Goal: Task Accomplishment & Management: Manage account settings

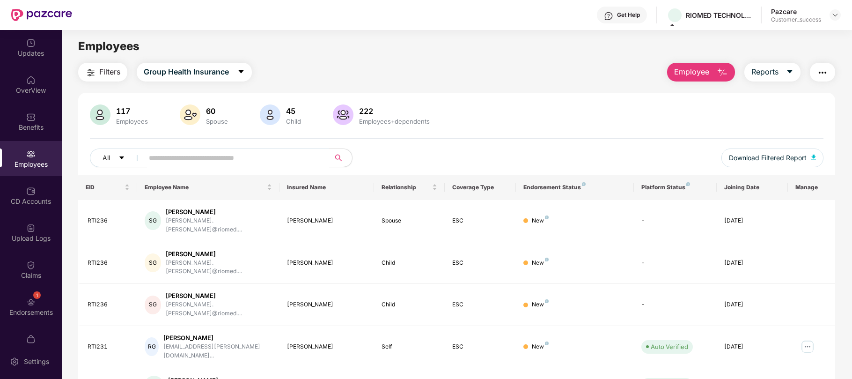
click at [843, 14] on header "Get Help RIOMED TECHNOLOGIES INDIA PRIVATE LIMITED Pazcare Customer_success" at bounding box center [426, 15] width 852 height 30
click at [833, 14] on img at bounding box center [835, 14] width 7 height 7
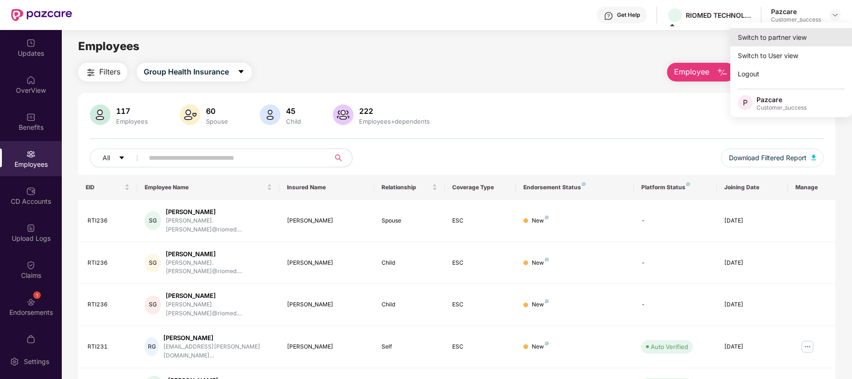
click at [785, 37] on div "Switch to partner view" at bounding box center [792, 37] width 122 height 18
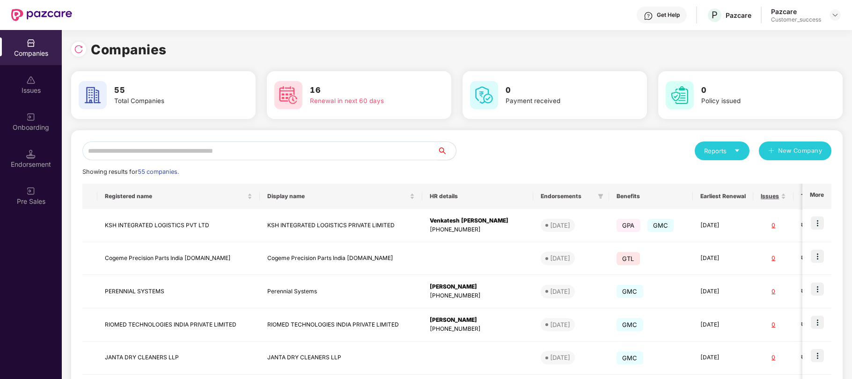
click at [242, 145] on input "text" at bounding box center [259, 150] width 355 height 19
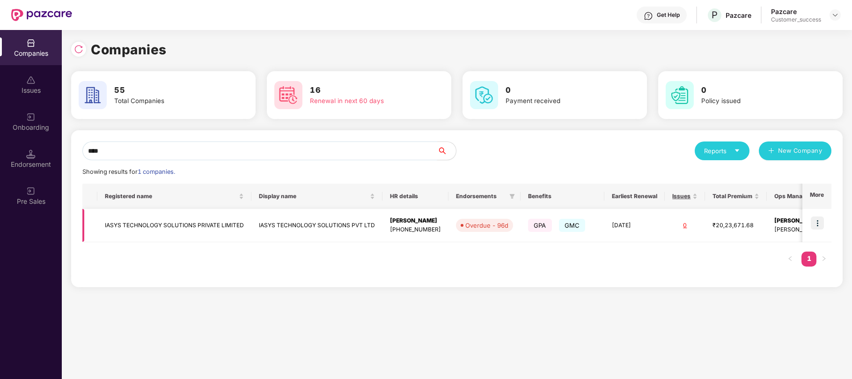
type input "****"
click at [818, 223] on img at bounding box center [817, 222] width 13 height 13
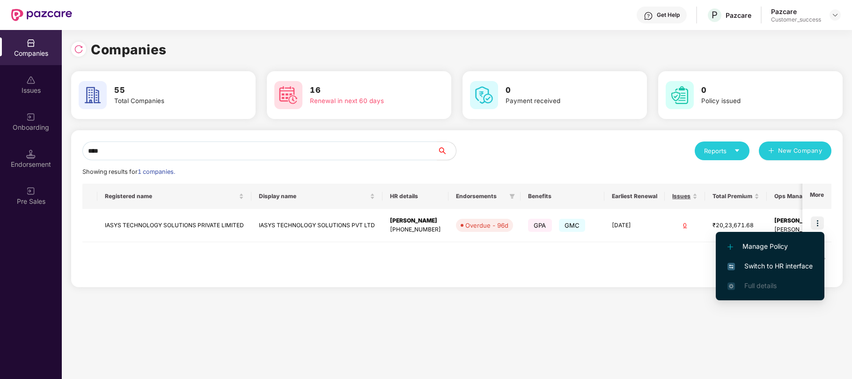
click at [750, 263] on span "Switch to HR interface" at bounding box center [770, 266] width 85 height 10
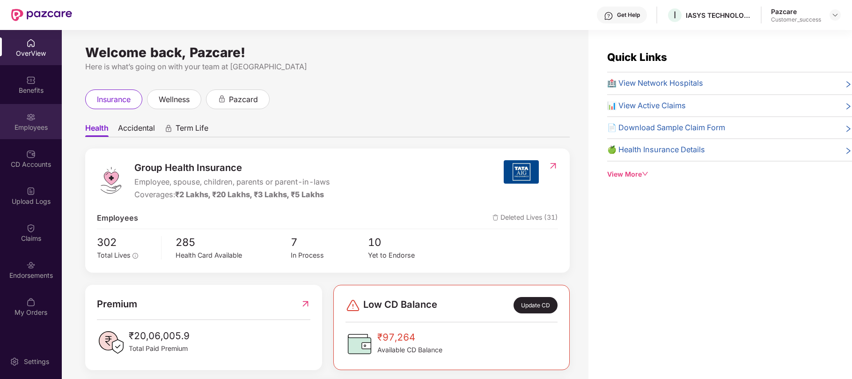
click at [33, 115] on img at bounding box center [30, 116] width 9 height 9
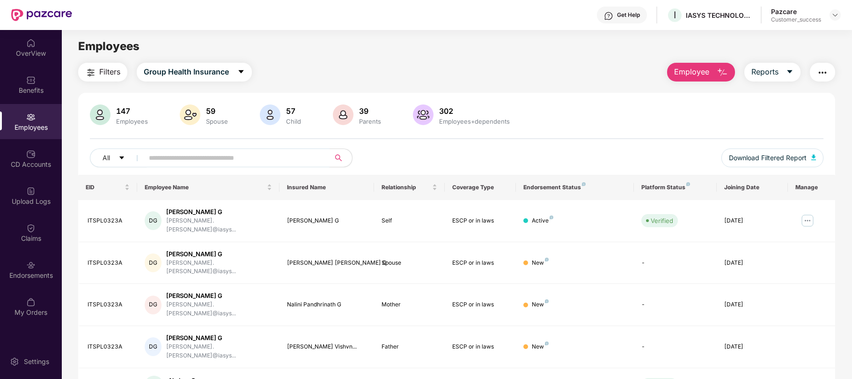
click at [185, 171] on div "All Download Filtered Report" at bounding box center [457, 161] width 734 height 26
click at [181, 158] on input "text" at bounding box center [233, 158] width 168 height 14
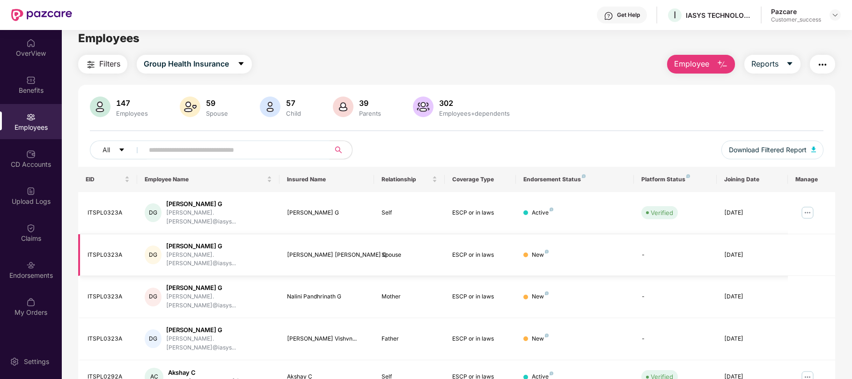
scroll to position [8, 0]
click at [805, 209] on img at bounding box center [807, 212] width 15 height 15
click at [825, 59] on img "button" at bounding box center [822, 64] width 11 height 11
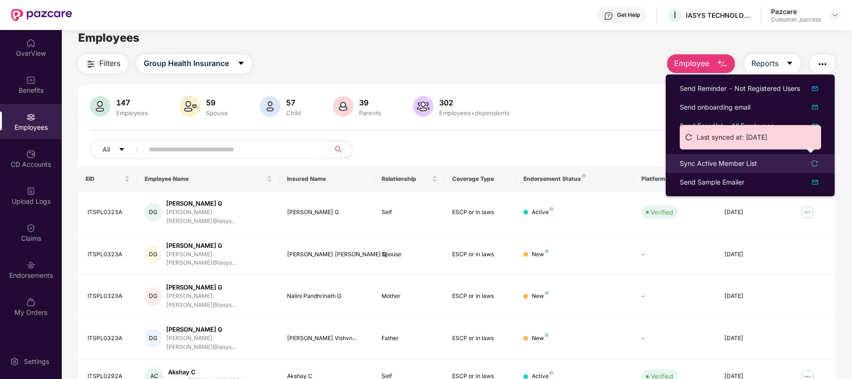
click at [722, 156] on div "Last synced at: [DATE]" at bounding box center [750, 140] width 141 height 31
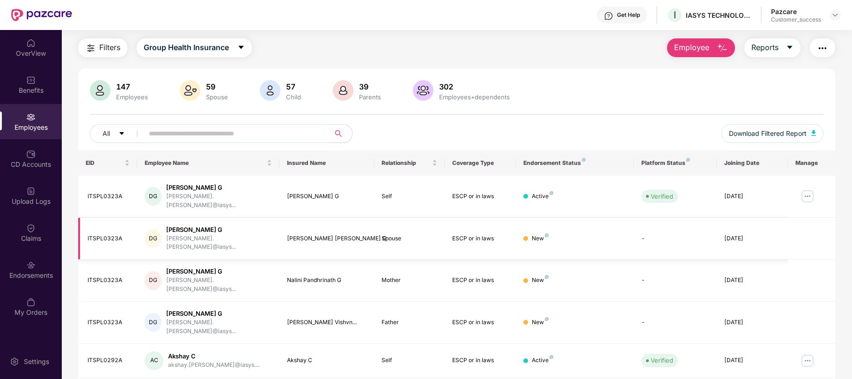
scroll to position [23, 0]
click at [806, 195] on img at bounding box center [807, 197] width 15 height 15
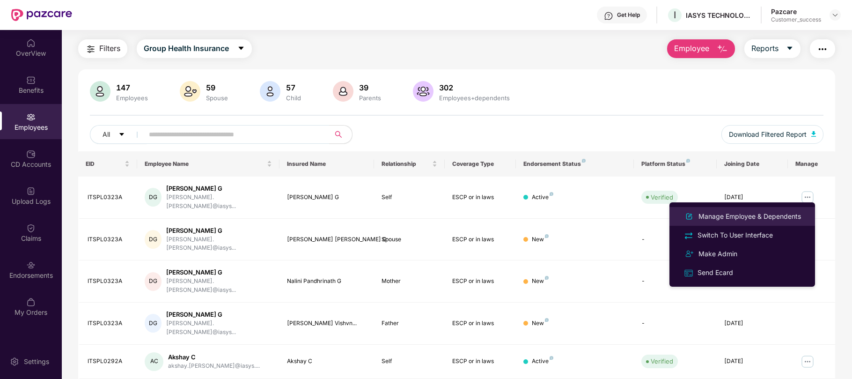
click at [757, 215] on div "Manage Employee & Dependents" at bounding box center [750, 216] width 106 height 10
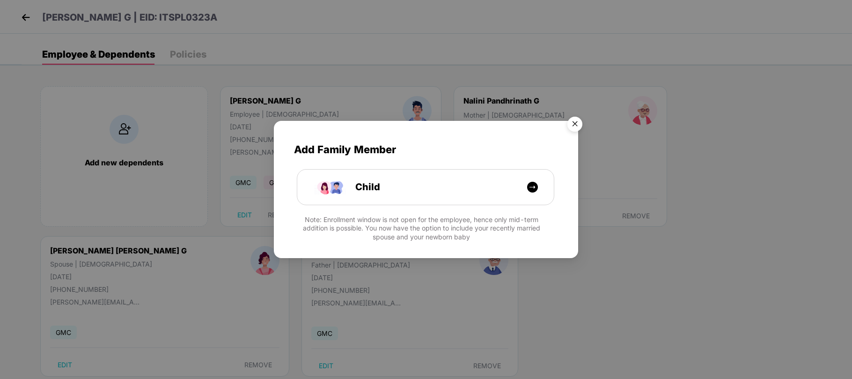
click at [575, 124] on img "Close" at bounding box center [575, 125] width 26 height 26
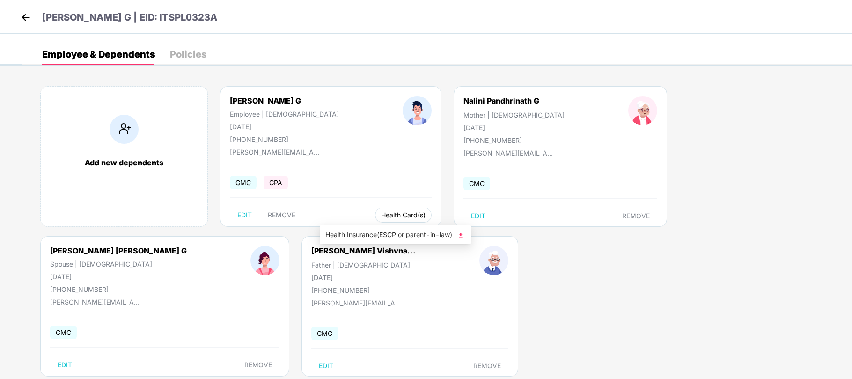
click at [375, 212] on button "Health Card(s)" at bounding box center [403, 214] width 57 height 15
click at [350, 232] on span "Health Insurance(ESCP or parent-in-law)" at bounding box center [396, 235] width 140 height 10
click at [23, 19] on img at bounding box center [26, 17] width 14 height 14
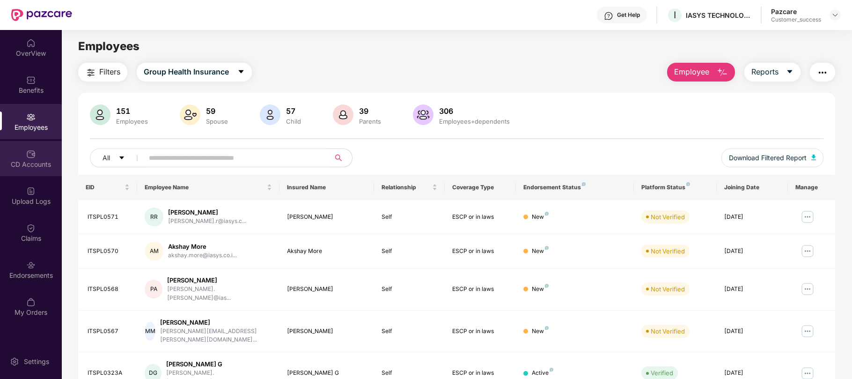
click at [27, 160] on div "CD Accounts" at bounding box center [31, 164] width 62 height 9
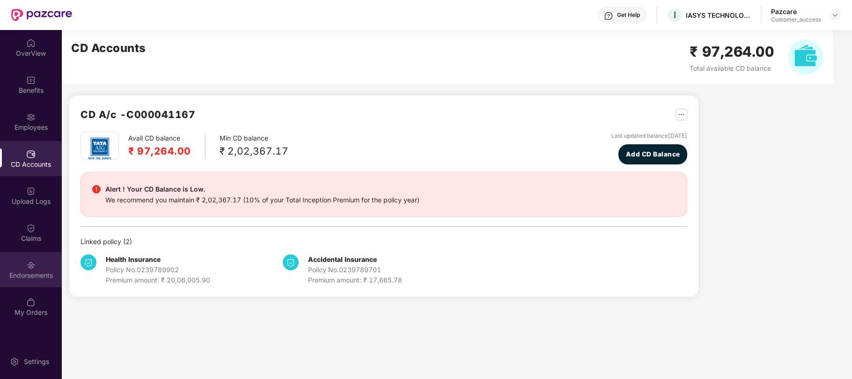
click at [30, 260] on img at bounding box center [30, 264] width 9 height 9
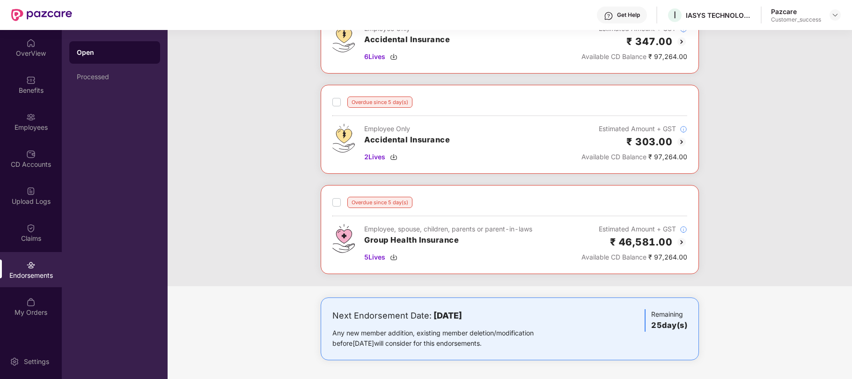
scroll to position [541, 0]
click at [836, 12] on img at bounding box center [835, 14] width 7 height 7
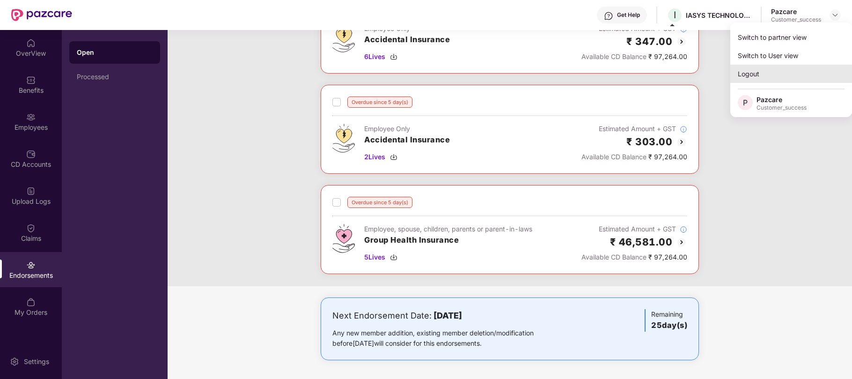
click at [769, 76] on div "Logout" at bounding box center [792, 74] width 122 height 18
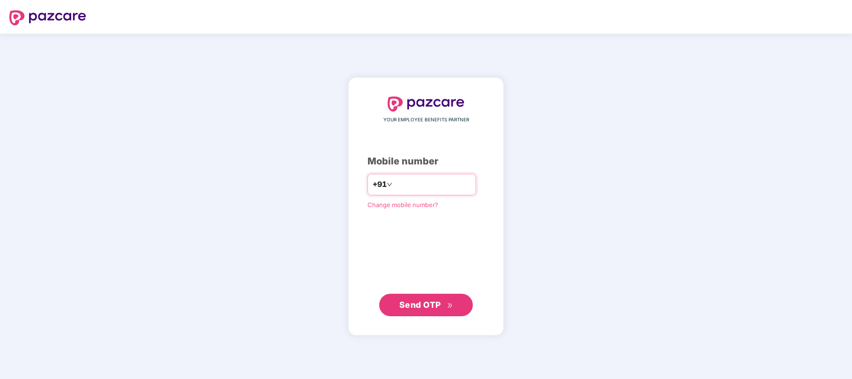
click at [420, 183] on input "number" at bounding box center [432, 184] width 77 height 15
click at [443, 186] on input "**********" at bounding box center [432, 184] width 77 height 15
type input "**********"
click at [417, 305] on span "Send OTP" at bounding box center [421, 304] width 42 height 10
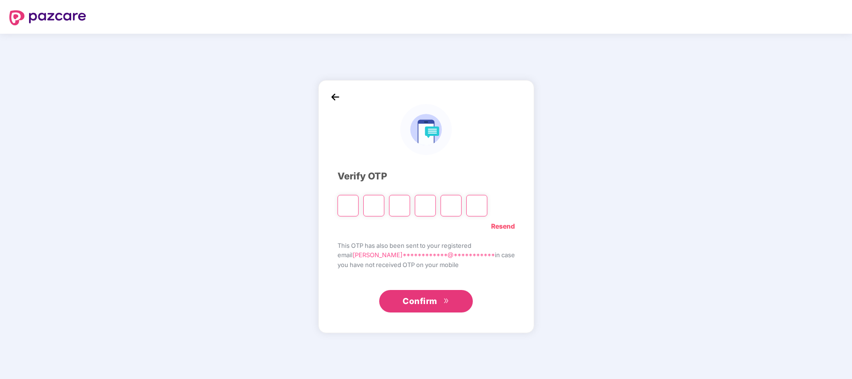
type input "*"
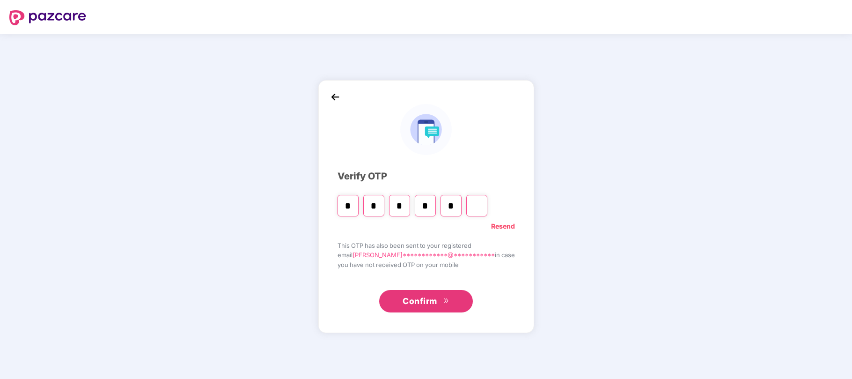
type input "*"
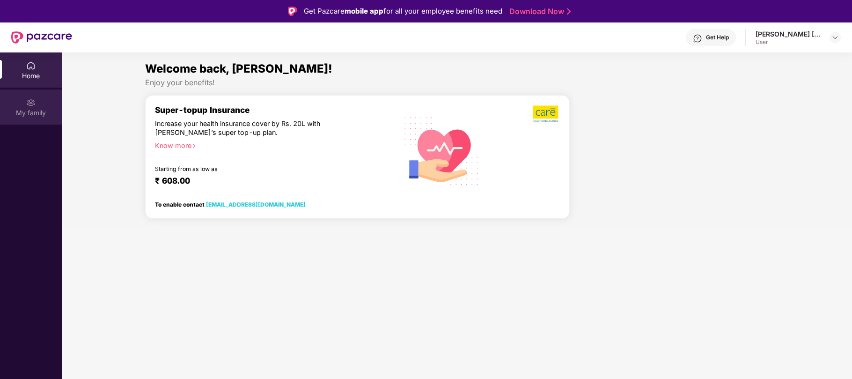
click at [38, 115] on div "My family" at bounding box center [31, 112] width 62 height 9
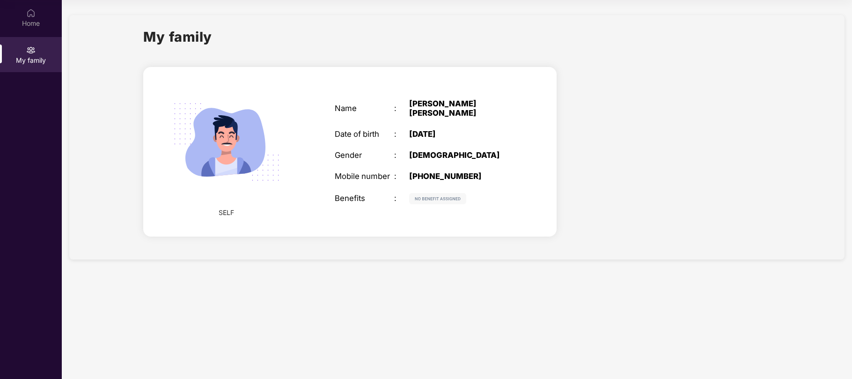
scroll to position [52, 0]
click at [22, 53] on div "My family" at bounding box center [31, 54] width 62 height 35
click at [28, 19] on div "Home" at bounding box center [31, 23] width 62 height 9
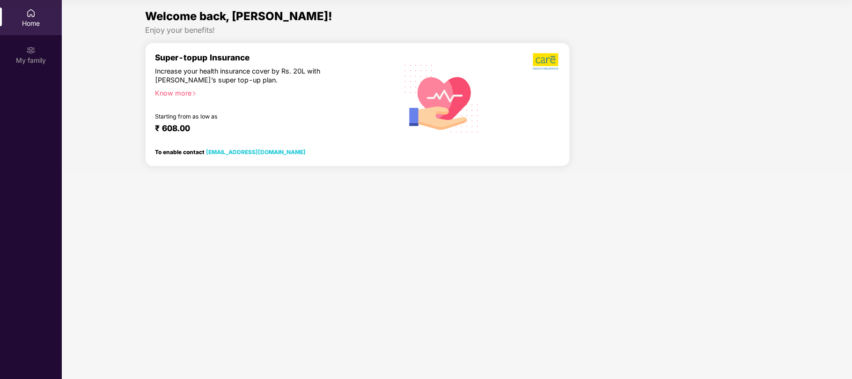
scroll to position [0, 0]
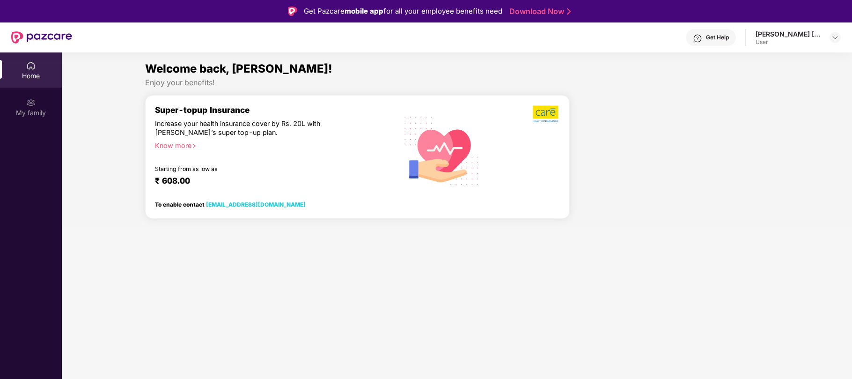
drag, startPoint x: 157, startPoint y: 110, endPoint x: 267, endPoint y: 141, distance: 114.1
click at [267, 141] on div "Super-topup Insurance Increase your health insurance cover by Rs. 20L with [PER…" at bounding box center [273, 150] width 237 height 91
click at [295, 160] on div "Super-topup Insurance Increase your health insurance cover by Rs. 20L with [PER…" at bounding box center [273, 150] width 237 height 91
click at [188, 145] on div "Know more" at bounding box center [270, 144] width 231 height 7
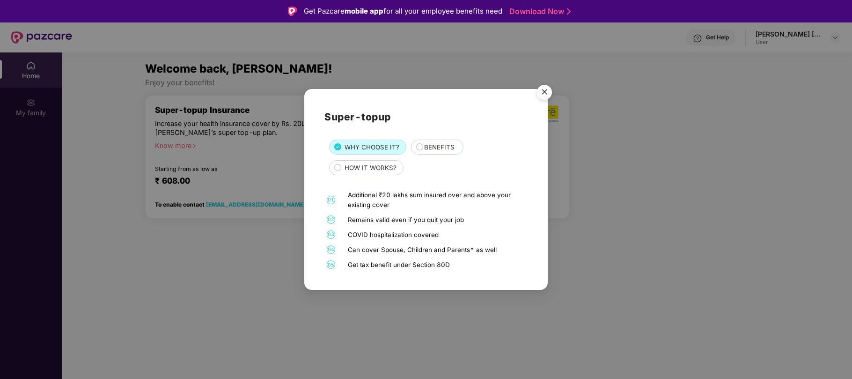
click at [544, 89] on img "Close" at bounding box center [545, 94] width 26 height 26
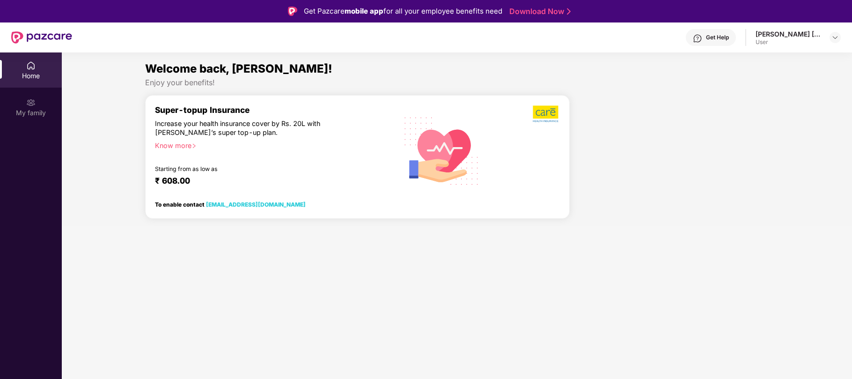
click at [750, 125] on div at bounding box center [674, 160] width 200 height 131
click at [35, 108] on div "My family" at bounding box center [31, 112] width 62 height 9
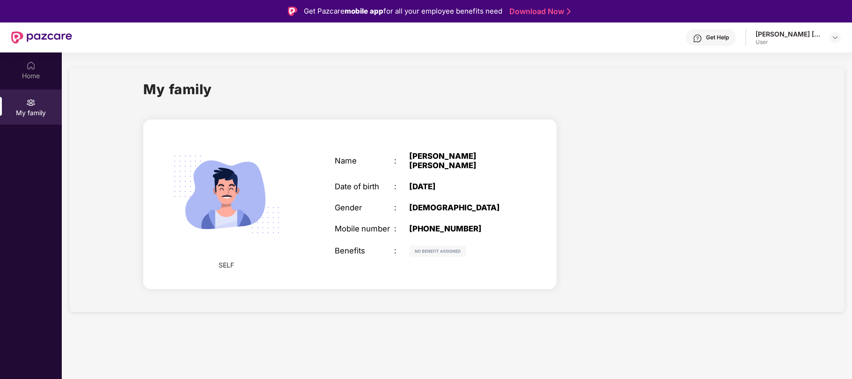
click at [526, 10] on link "Download Now" at bounding box center [539, 12] width 59 height 10
click at [31, 108] on div "My family" at bounding box center [31, 112] width 62 height 9
click at [24, 74] on div "Home" at bounding box center [31, 75] width 62 height 9
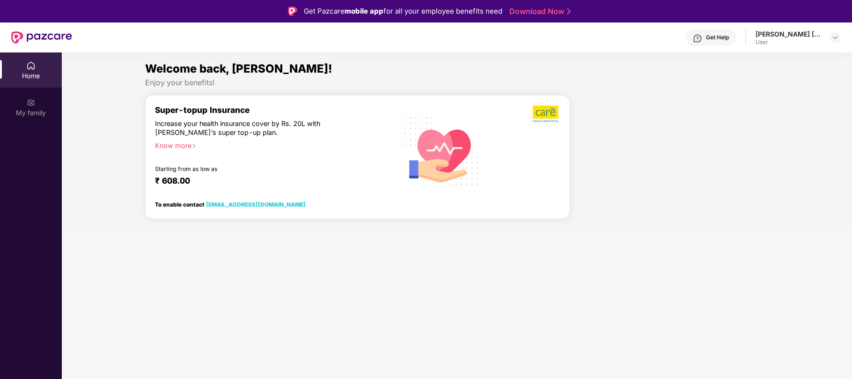
click at [185, 146] on div "Know more" at bounding box center [270, 144] width 231 height 7
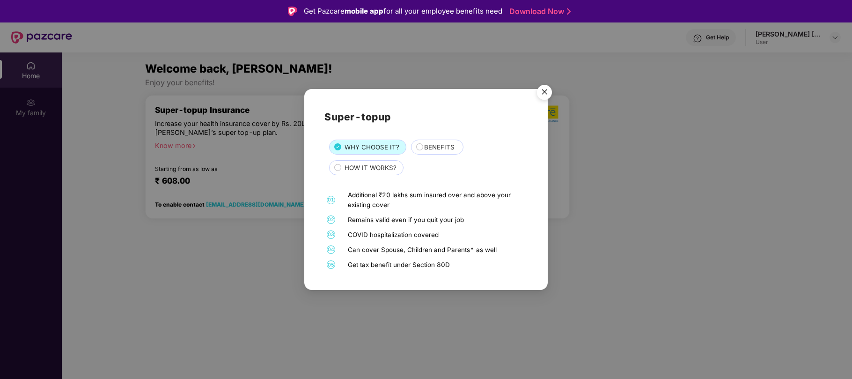
click at [377, 147] on span "WHY CHOOSE IT?" at bounding box center [372, 147] width 55 height 10
click at [543, 91] on img "Close" at bounding box center [545, 94] width 26 height 26
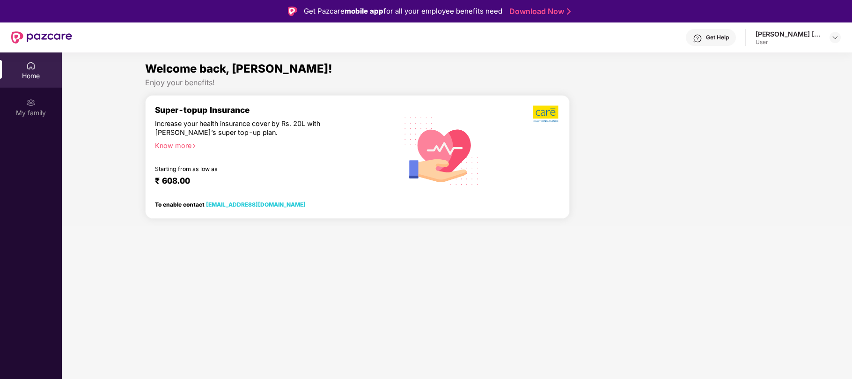
click at [662, 138] on div at bounding box center [674, 160] width 200 height 131
click at [830, 40] on div at bounding box center [835, 37] width 11 height 11
click at [752, 57] on div "Logout" at bounding box center [792, 60] width 122 height 18
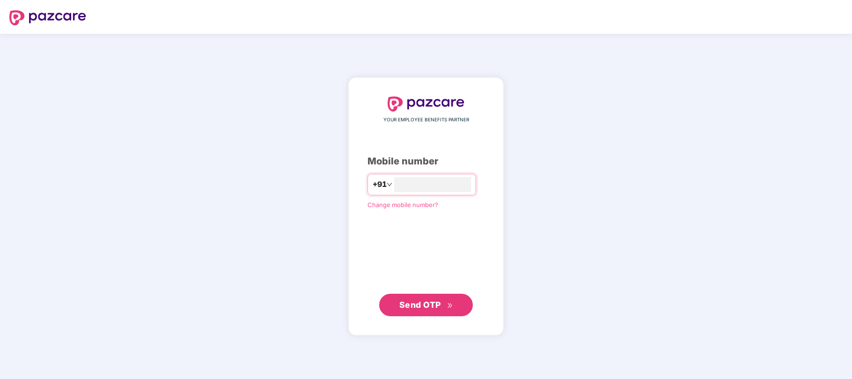
type input "**********"
click at [426, 308] on span "Send OTP" at bounding box center [421, 304] width 42 height 10
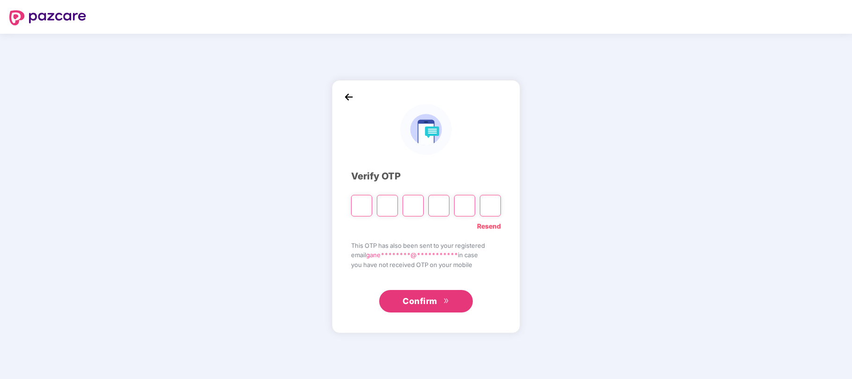
type input "*"
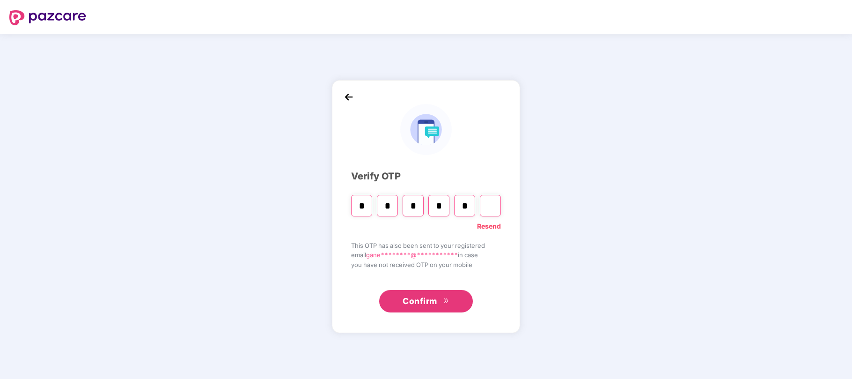
type input "*"
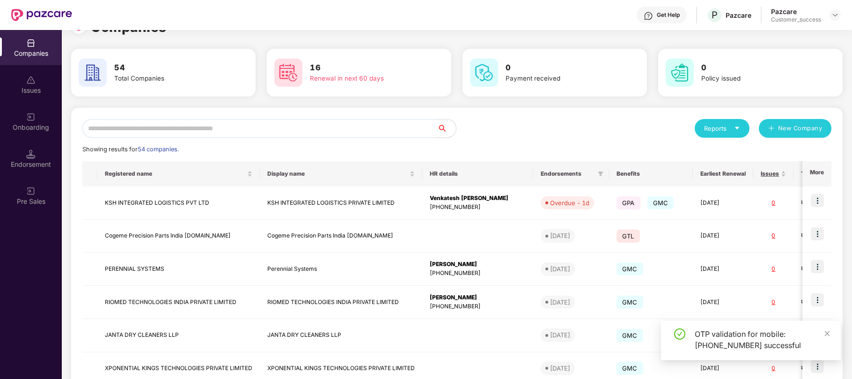
scroll to position [22, 0]
click at [372, 131] on input "text" at bounding box center [259, 128] width 355 height 19
click at [307, 124] on input "text" at bounding box center [259, 128] width 355 height 19
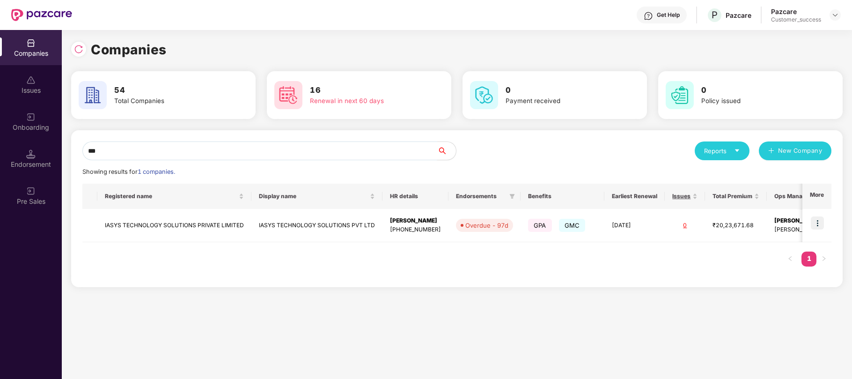
scroll to position [0, 0]
type input "***"
click at [821, 223] on img at bounding box center [817, 222] width 13 height 13
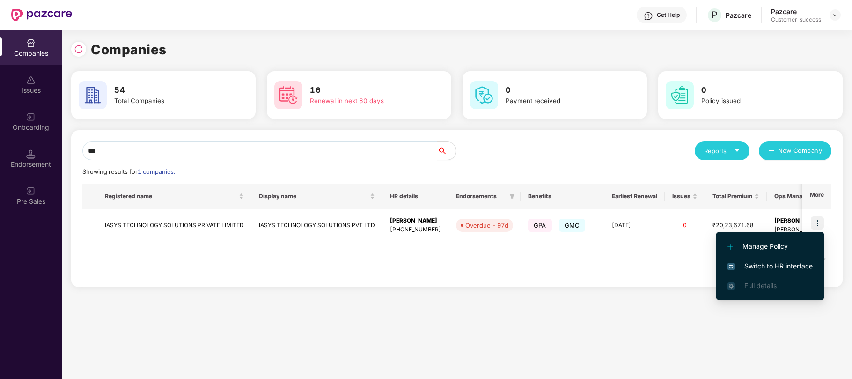
click at [776, 266] on span "Switch to HR interface" at bounding box center [770, 266] width 85 height 10
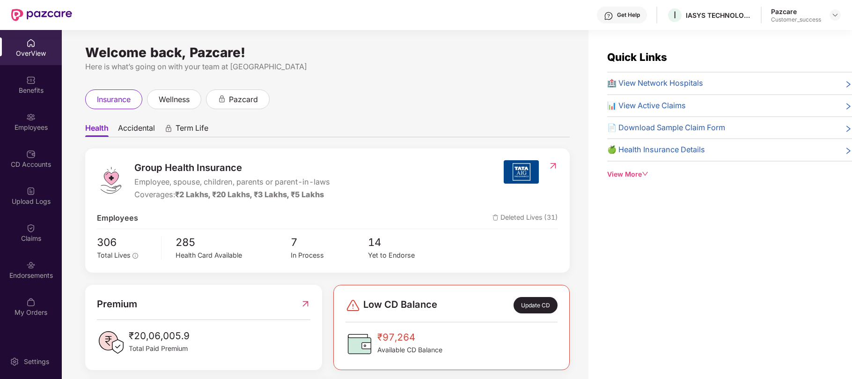
click at [28, 118] on img at bounding box center [30, 116] width 9 height 9
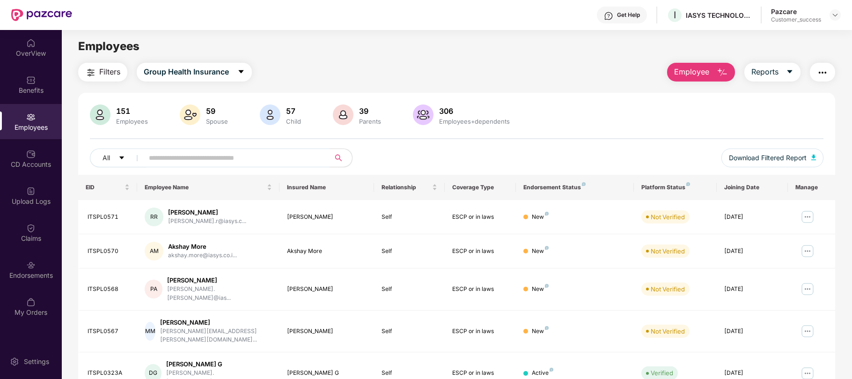
click at [175, 160] on input "text" at bounding box center [233, 158] width 168 height 14
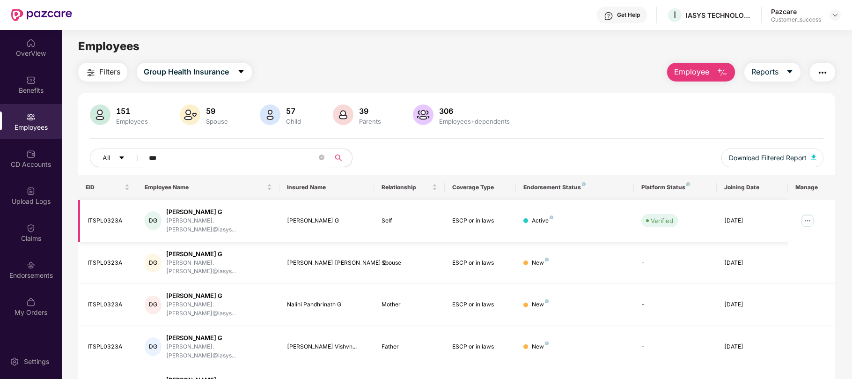
type input "***"
click at [808, 216] on img at bounding box center [807, 220] width 15 height 15
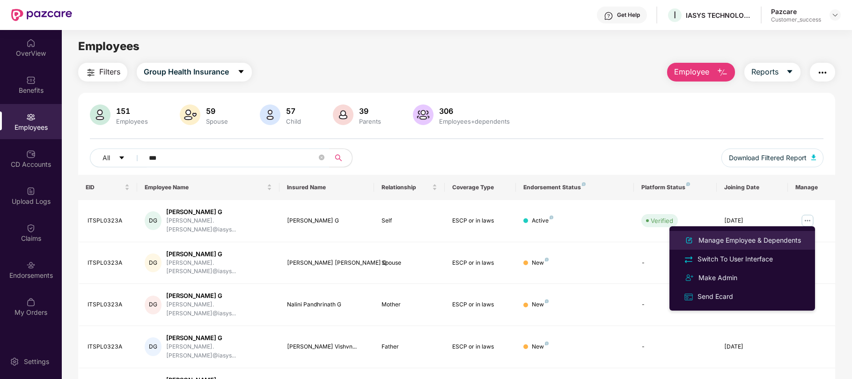
click at [755, 244] on div "Manage Employee & Dependents" at bounding box center [750, 240] width 106 height 10
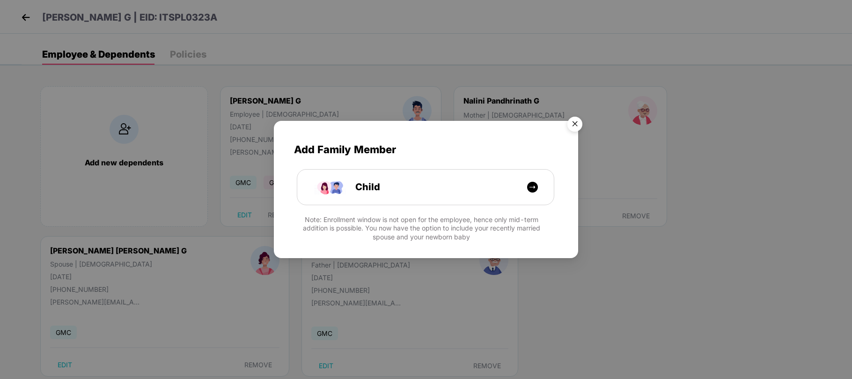
click at [576, 119] on img "Close" at bounding box center [575, 125] width 26 height 26
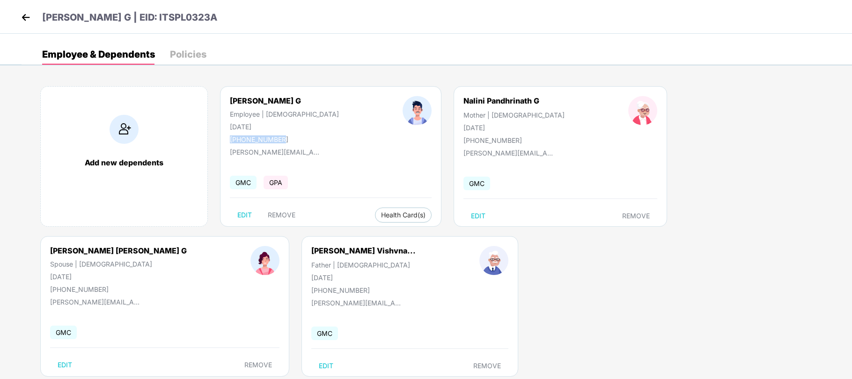
drag, startPoint x: 285, startPoint y: 139, endPoint x: 225, endPoint y: 141, distance: 60.0
click at [225, 141] on div "[PERSON_NAME] G Employee | [DEMOGRAPHIC_DATA] [DATE] [PHONE_NUMBER]" at bounding box center [284, 119] width 173 height 47
copy div "[PHONE_NUMBER]"
click at [27, 19] on img at bounding box center [26, 17] width 14 height 14
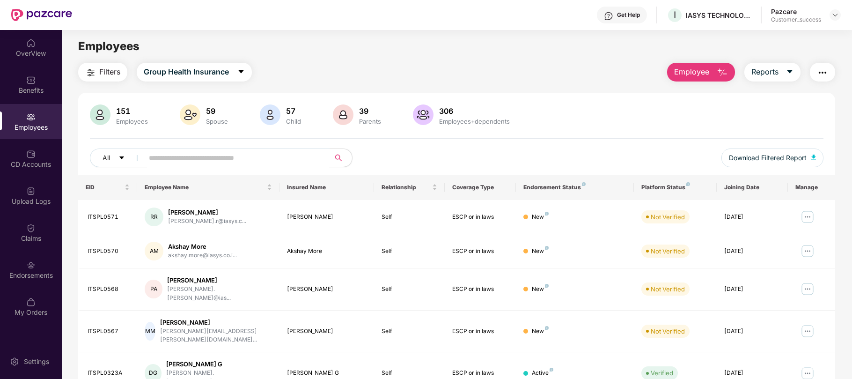
click at [283, 158] on input "text" at bounding box center [233, 158] width 168 height 14
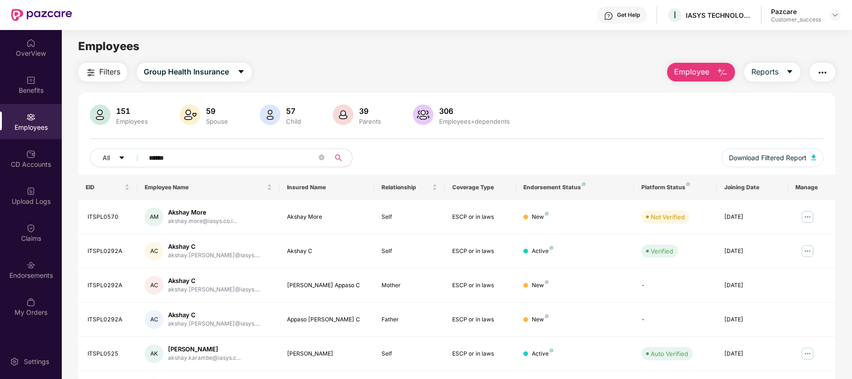
type input "******"
click at [809, 253] on img at bounding box center [807, 251] width 15 height 15
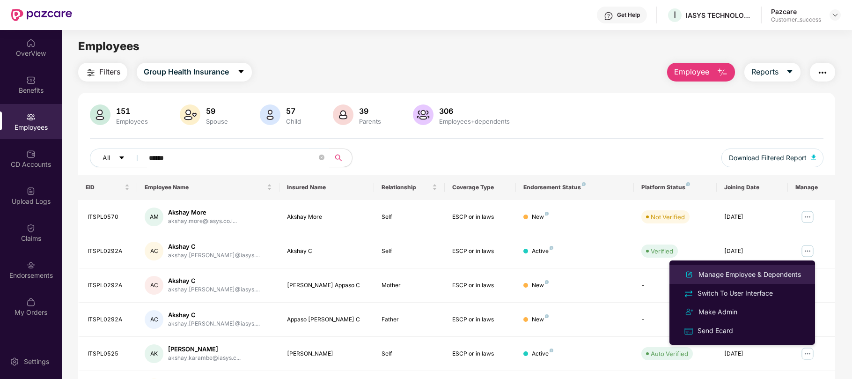
click at [742, 272] on div "Manage Employee & Dependents" at bounding box center [750, 274] width 106 height 10
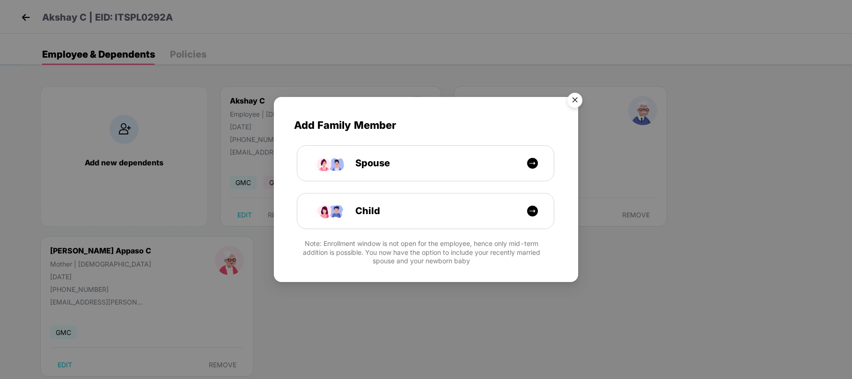
click at [570, 96] on img "Close" at bounding box center [575, 102] width 26 height 26
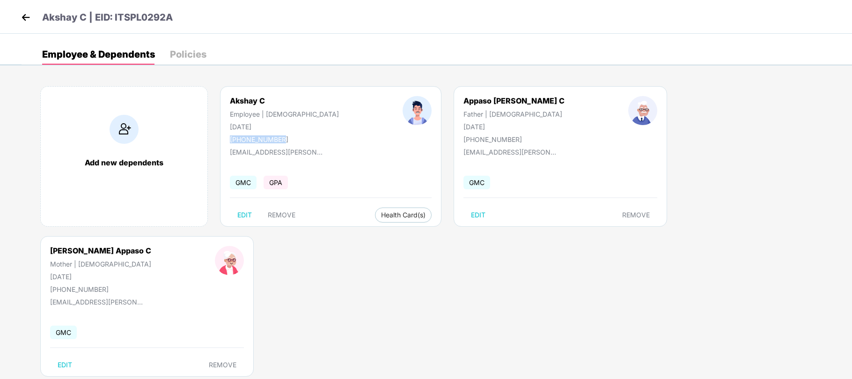
drag, startPoint x: 291, startPoint y: 137, endPoint x: 228, endPoint y: 139, distance: 63.3
click at [228, 139] on div "Akshay C Employee | [DEMOGRAPHIC_DATA] [DATE] [PHONE_NUMBER]" at bounding box center [284, 119] width 173 height 47
copy div "[PHONE_NUMBER]"
click at [516, 14] on div "Akshay C | EID: ITSPL0292A" at bounding box center [426, 17] width 852 height 34
click at [27, 15] on img at bounding box center [26, 17] width 14 height 14
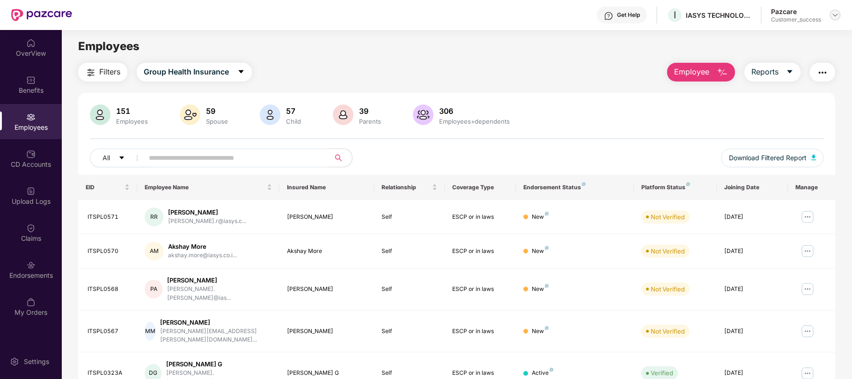
click at [836, 17] on img at bounding box center [835, 14] width 7 height 7
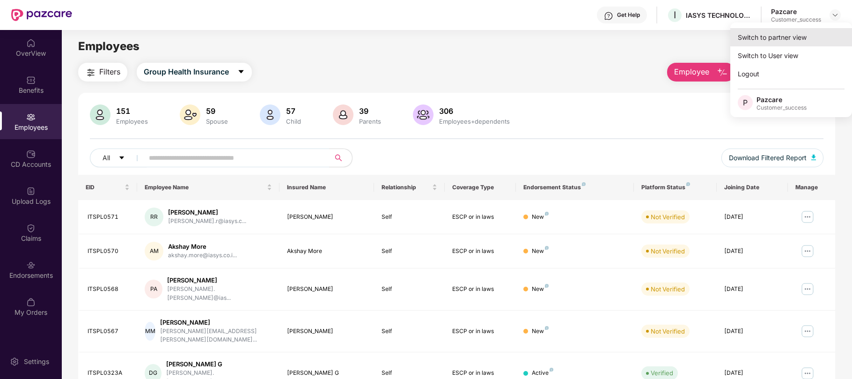
click at [765, 42] on div "Switch to partner view" at bounding box center [792, 37] width 122 height 18
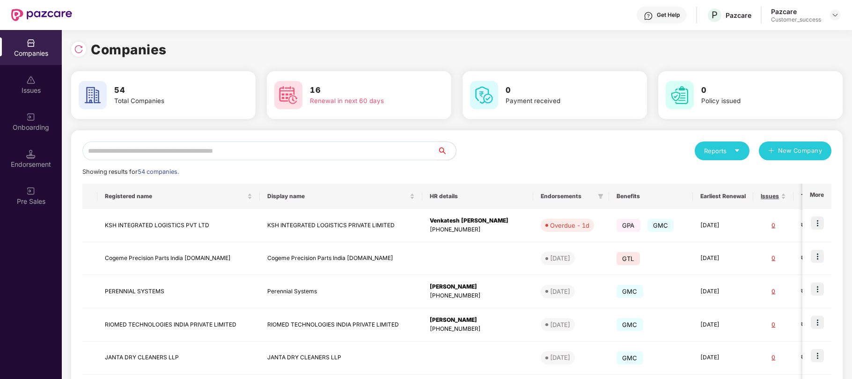
click at [317, 152] on input "text" at bounding box center [259, 150] width 355 height 19
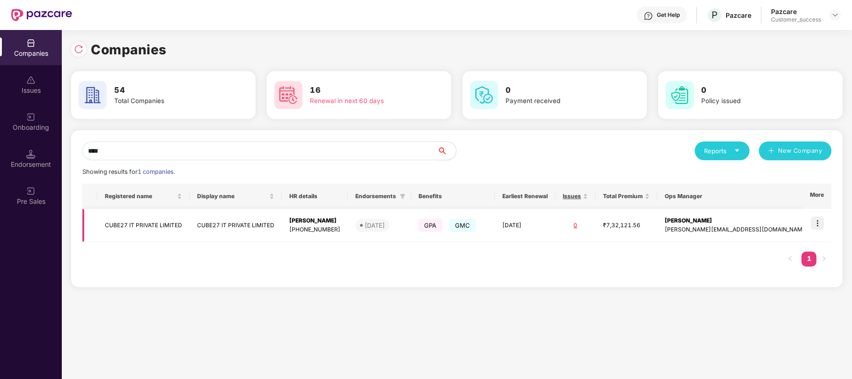
type input "****"
click at [817, 226] on img at bounding box center [817, 222] width 13 height 13
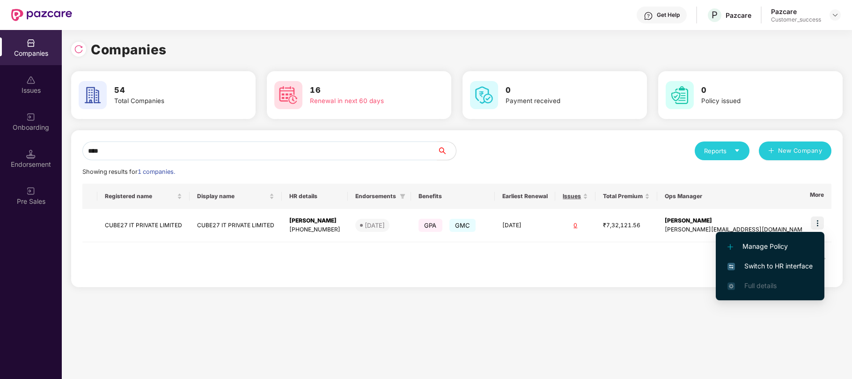
click at [781, 266] on span "Switch to HR interface" at bounding box center [770, 266] width 85 height 10
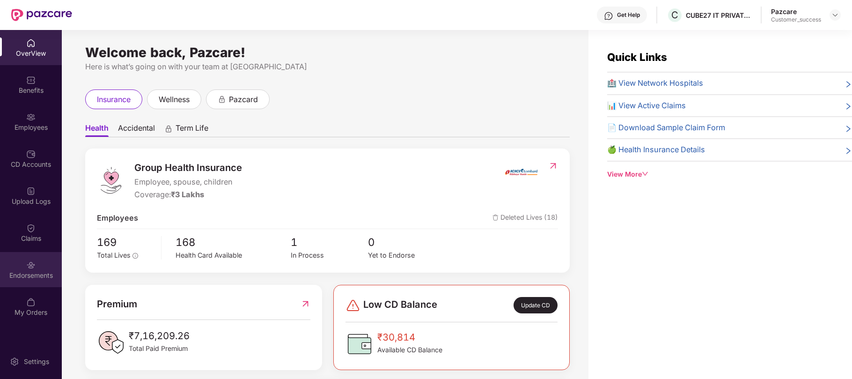
click at [27, 273] on div "Endorsements" at bounding box center [31, 275] width 62 height 9
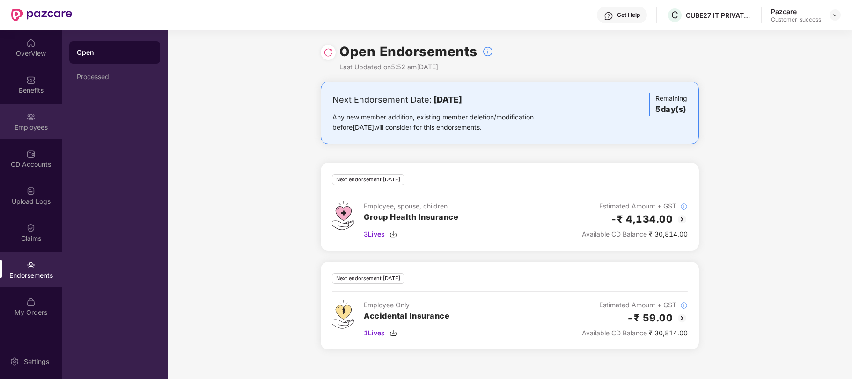
click at [20, 119] on div "Employees" at bounding box center [31, 121] width 62 height 35
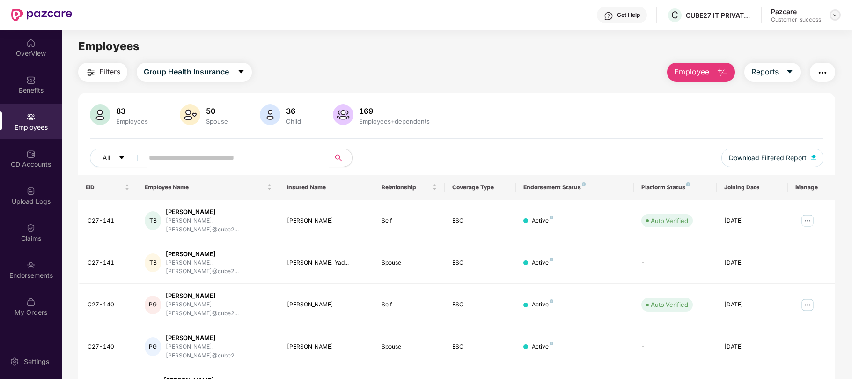
click at [833, 14] on img at bounding box center [835, 14] width 7 height 7
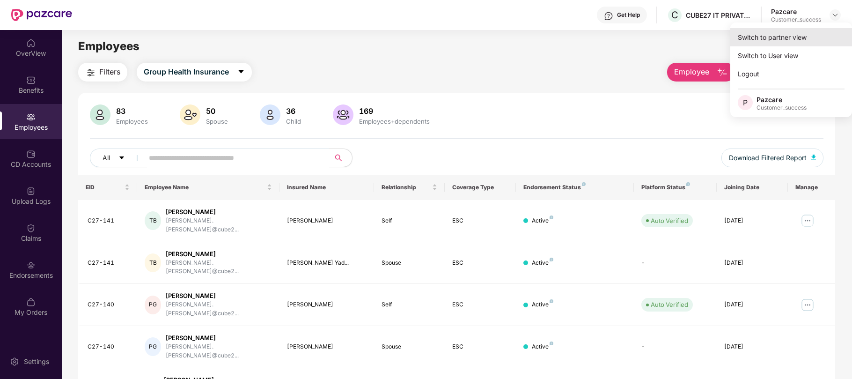
click at [748, 43] on div "Switch to partner view" at bounding box center [792, 37] width 122 height 18
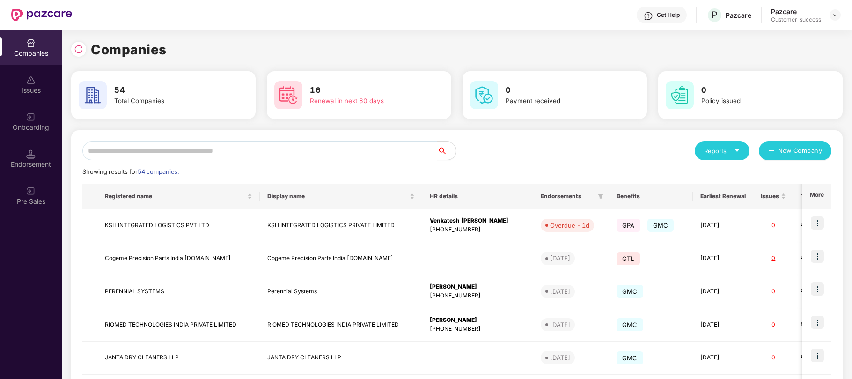
click at [320, 146] on input "text" at bounding box center [259, 150] width 355 height 19
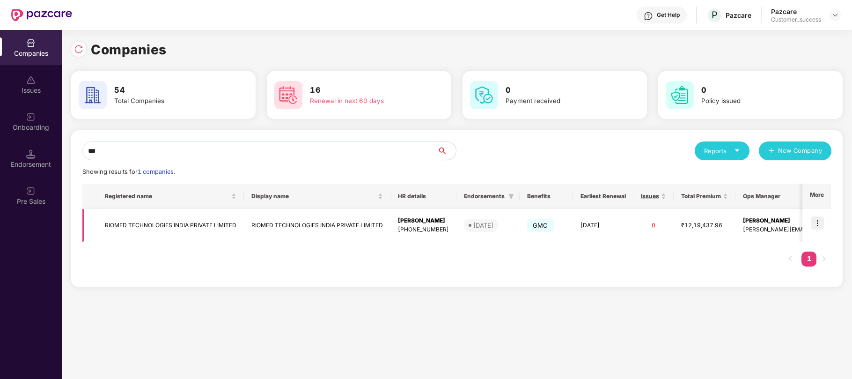
type input "***"
click at [820, 227] on img at bounding box center [817, 222] width 13 height 13
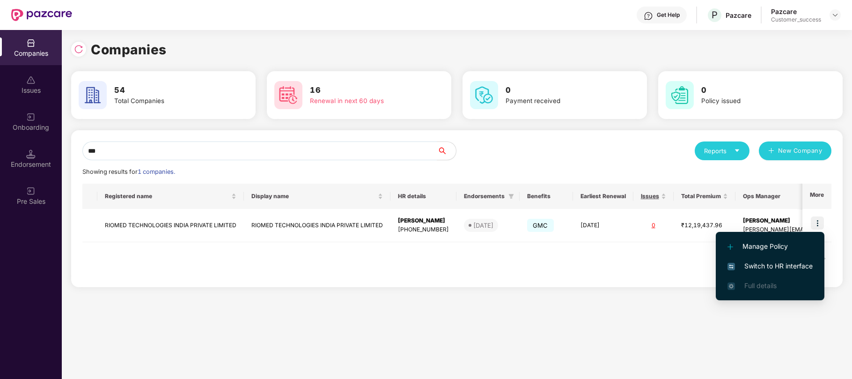
click at [774, 264] on span "Switch to HR interface" at bounding box center [770, 266] width 85 height 10
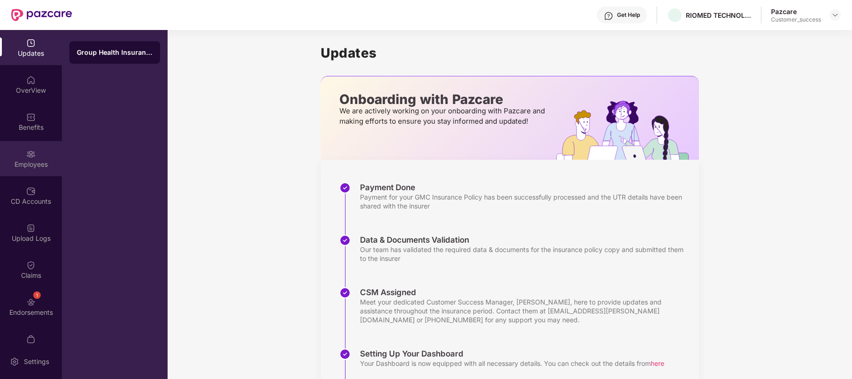
click at [27, 147] on div "Employees" at bounding box center [31, 158] width 62 height 35
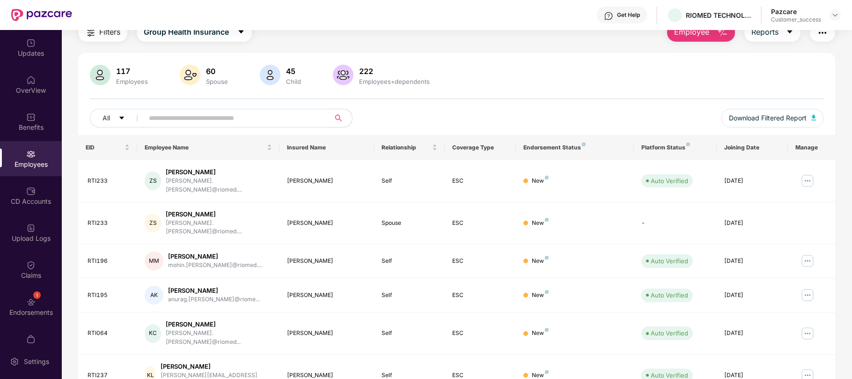
scroll to position [40, 0]
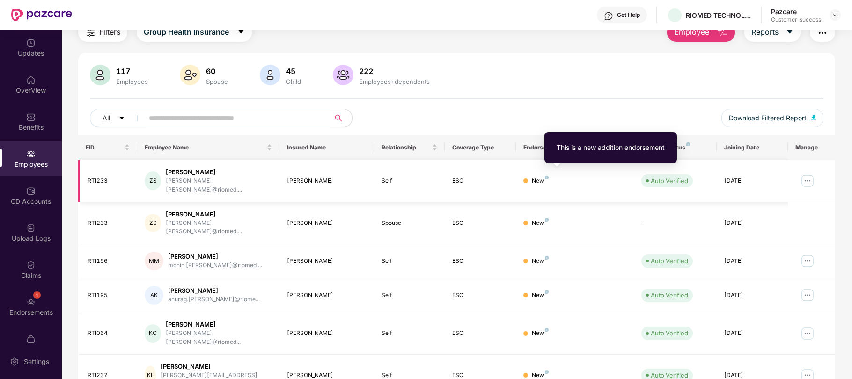
click at [546, 176] on img at bounding box center [547, 178] width 4 height 4
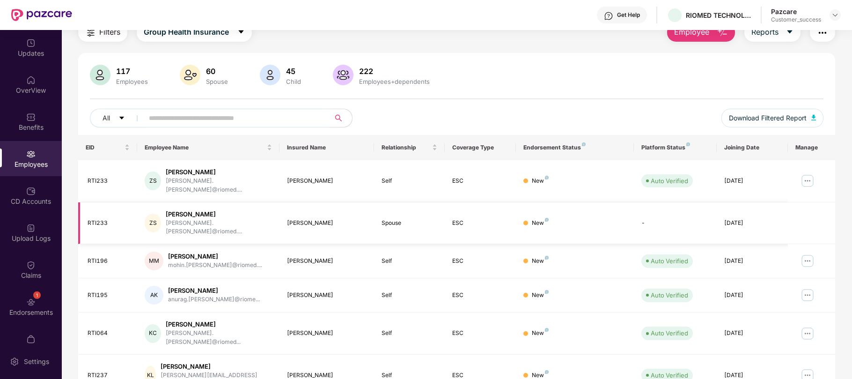
click at [527, 222] on td "New" at bounding box center [575, 223] width 118 height 42
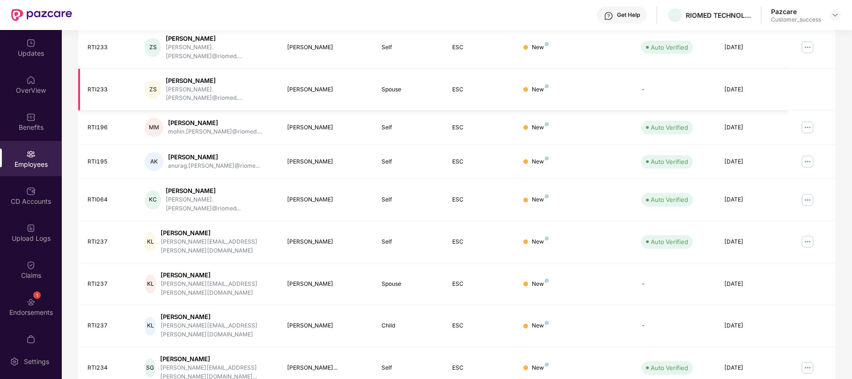
scroll to position [199, 0]
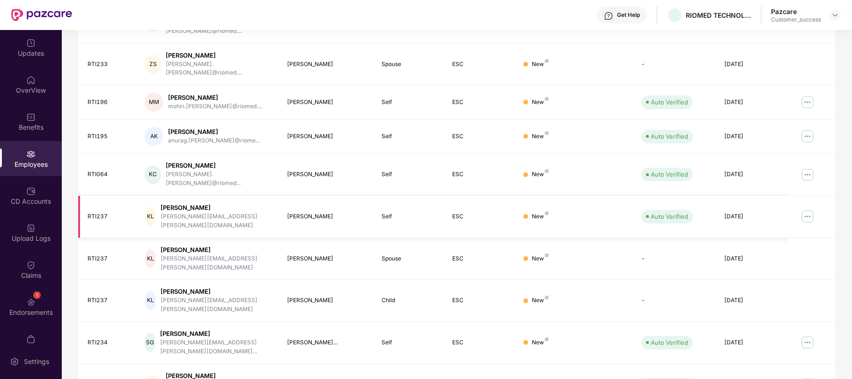
click at [808, 209] on img at bounding box center [807, 216] width 15 height 15
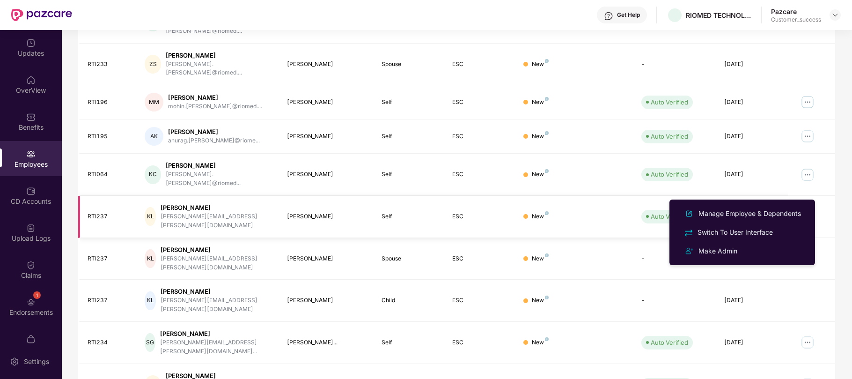
click at [808, 209] on img at bounding box center [807, 216] width 15 height 15
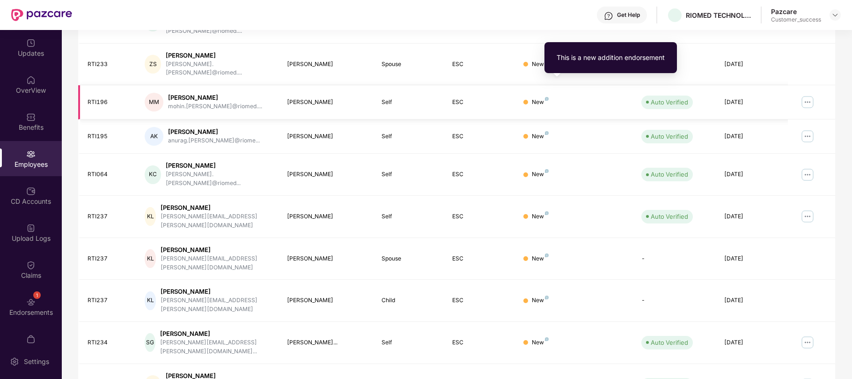
click at [546, 97] on img at bounding box center [547, 99] width 4 height 4
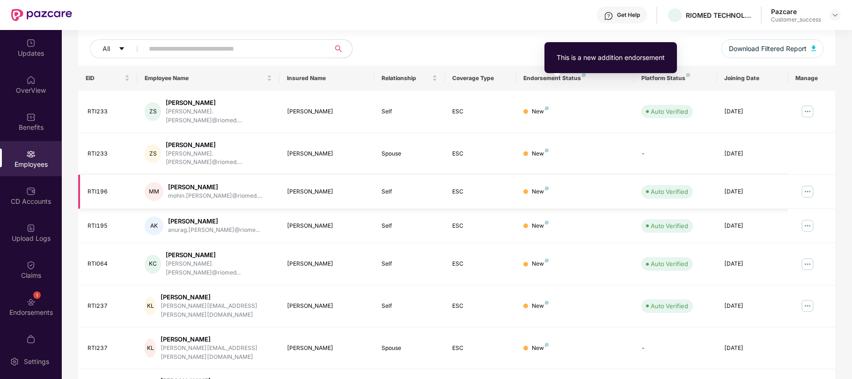
scroll to position [109, 0]
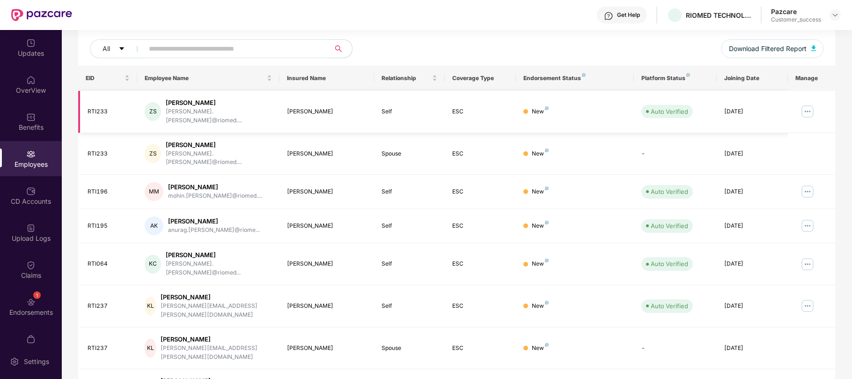
click at [808, 111] on img at bounding box center [807, 111] width 15 height 15
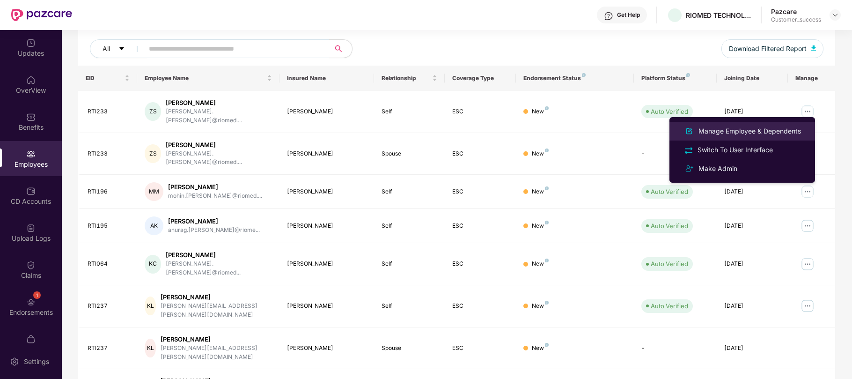
click at [726, 132] on div "Manage Employee & Dependents" at bounding box center [750, 131] width 106 height 10
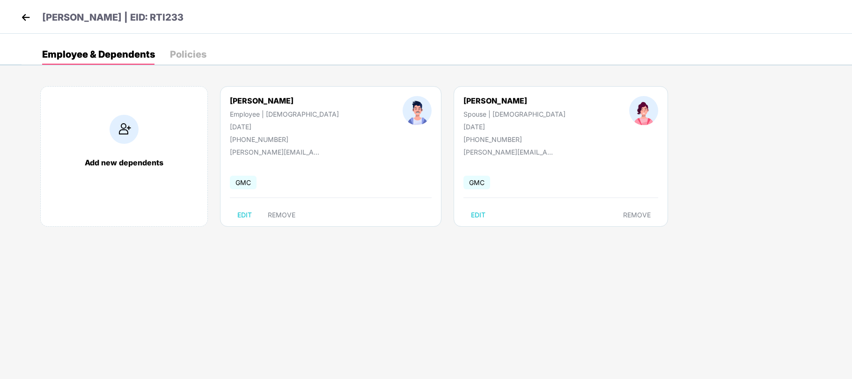
click at [23, 14] on img at bounding box center [26, 17] width 14 height 14
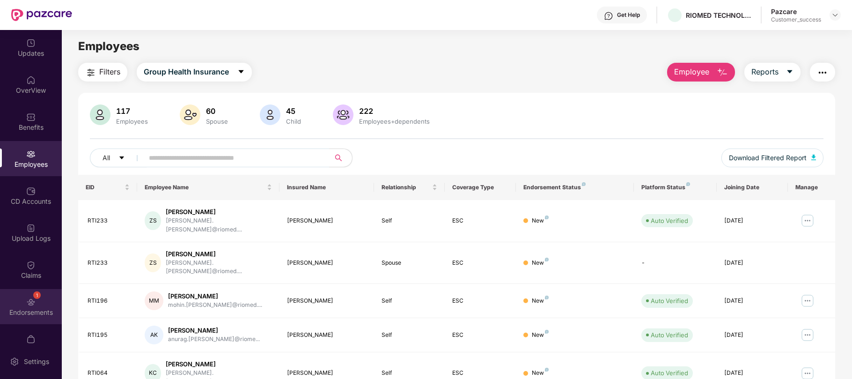
click at [36, 302] on div "1 Endorsements" at bounding box center [31, 306] width 62 height 35
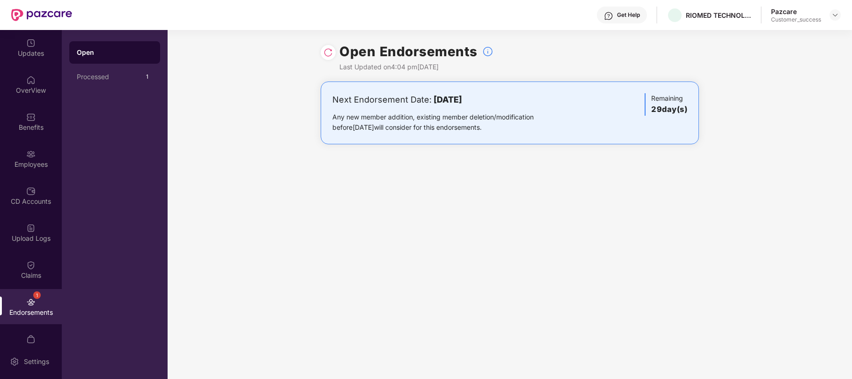
click at [34, 309] on div "Endorsements" at bounding box center [31, 312] width 62 height 9
click at [30, 160] on div "Employees" at bounding box center [31, 164] width 62 height 9
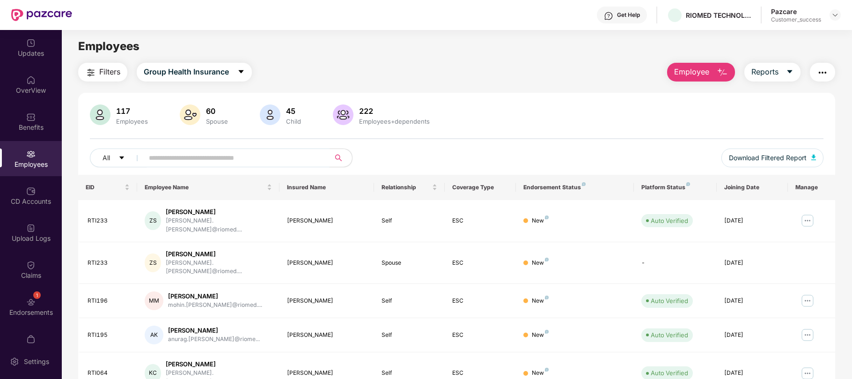
click at [304, 163] on input "text" at bounding box center [233, 158] width 168 height 14
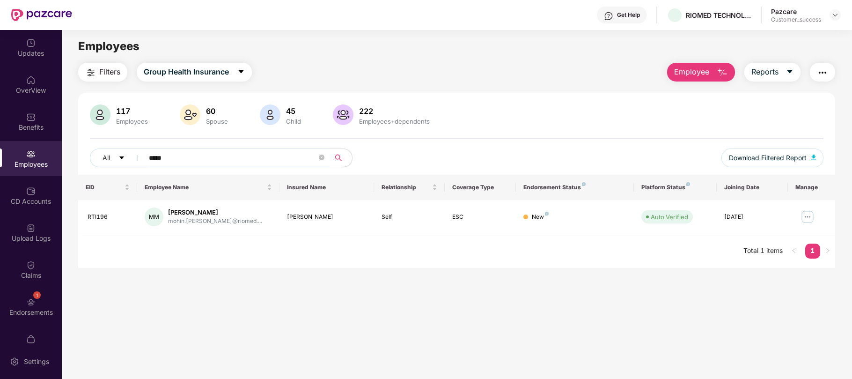
type input "*****"
click at [422, 239] on div "EID Employee Name Insured Name Relationship Coverage Type Endorsement Status Pl…" at bounding box center [456, 221] width 757 height 93
